Goal: Obtain resource: Obtain resource

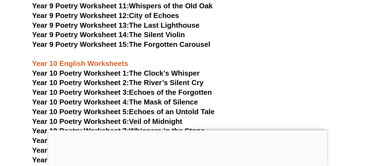
scroll to position [3897, 0]
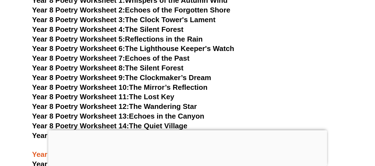
scroll to position [3775, 0]
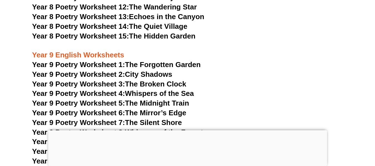
click at [184, 61] on link "Year 9 Poetry Worksheet 1: The Forgotten Garden" at bounding box center [116, 65] width 169 height 8
click at [133, 70] on link "Year 9 Poetry Worksheet 2: City Shadows" at bounding box center [102, 74] width 140 height 8
click at [157, 80] on link "Year 9 Poetry Worksheet 3: The Broken Clock" at bounding box center [109, 84] width 155 height 8
click at [167, 89] on link "Year 9 Poetry Worksheet 4: Whispers of the Sea" at bounding box center [113, 93] width 162 height 8
click at [163, 99] on link "Year 9 Poetry Worksheet 5: The Midnight Train" at bounding box center [110, 103] width 157 height 8
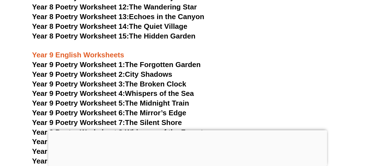
click at [160, 109] on link "Year 9 Poetry Worksheet 6: The Mirror’s Edge" at bounding box center [109, 113] width 155 height 8
click at [161, 119] on link "Year 9 Poetry Worksheet 7: The Silent Shore" at bounding box center [107, 123] width 150 height 8
click at [150, 128] on link "Year 9 Poetry Worksheet 8: Whispers of the Forest" at bounding box center [117, 132] width 171 height 8
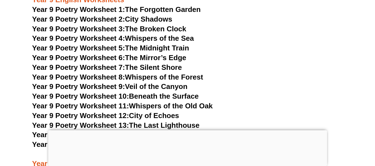
scroll to position [3830, 0]
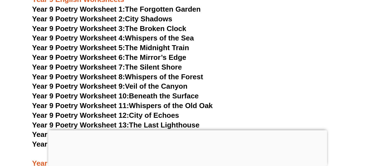
click at [158, 82] on link "Year 9 Poetry Worksheet 9: Veil of the Canyon" at bounding box center [110, 86] width 156 height 8
click at [152, 92] on link "Year 9 Poetry Worksheet 10: Beneath the Surface" at bounding box center [115, 96] width 167 height 8
click at [173, 102] on link "Year 9 Poetry Worksheet 11: Whispers of the [GEOGRAPHIC_DATA]" at bounding box center [122, 106] width 181 height 8
click at [160, 111] on link "Year 9 Poetry Worksheet 12: City of Echoes" at bounding box center [105, 115] width 147 height 8
click at [184, 121] on link "Year 9 Poetry Worksheet 13: The Last Lighthouse" at bounding box center [116, 125] width 168 height 8
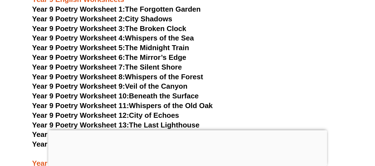
click at [174, 131] on link "Year 9 Poetry Worksheet 14: The Silent Violin" at bounding box center [108, 135] width 153 height 8
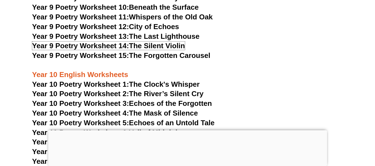
scroll to position [3908, 0]
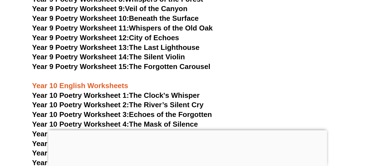
click at [173, 63] on link "Year 9 Poetry Worksheet 15: The Forgotten Carousel" at bounding box center [121, 67] width 178 height 8
